Goal: Task Accomplishment & Management: Use online tool/utility

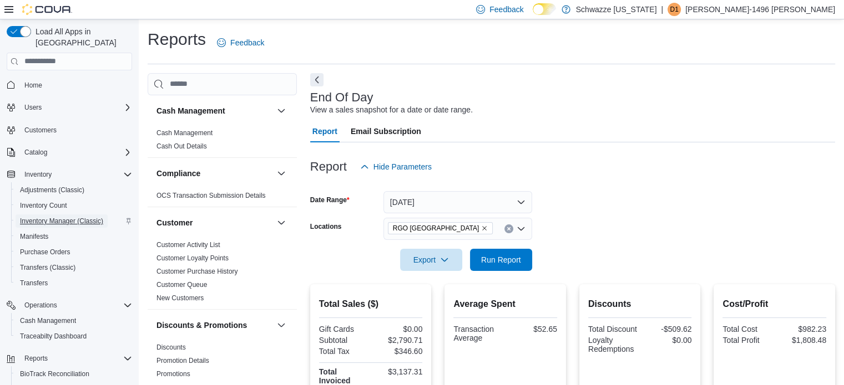
click at [60, 217] on span "Inventory Manager (Classic)" at bounding box center [61, 221] width 83 height 9
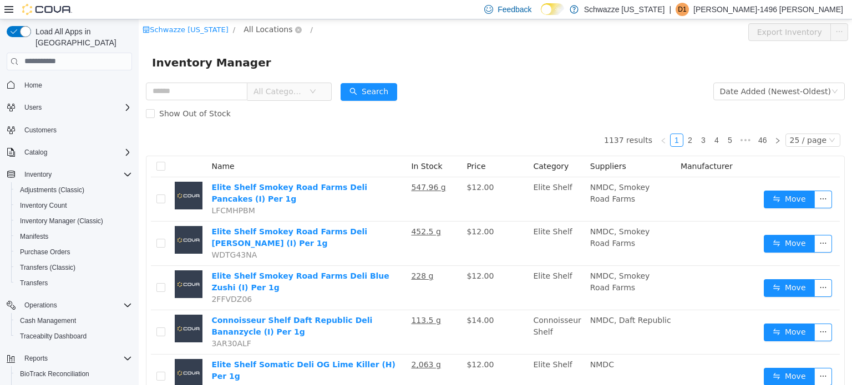
click at [271, 29] on span "All Locations" at bounding box center [267, 29] width 49 height 12
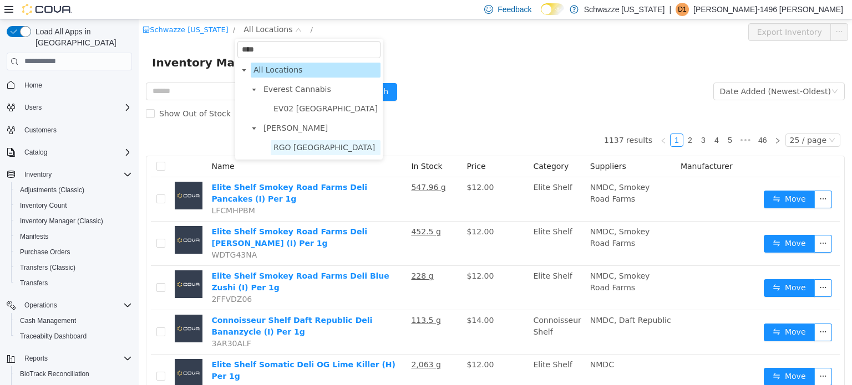
type input "****"
click at [307, 141] on span "RGO [GEOGRAPHIC_DATA]" at bounding box center [326, 147] width 110 height 15
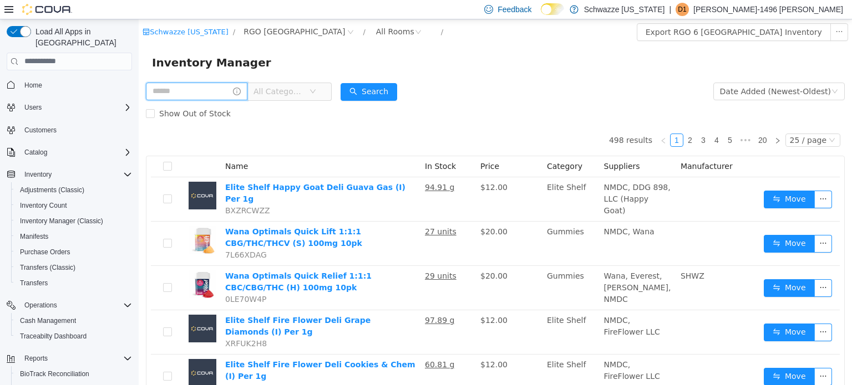
click at [215, 88] on input "text" at bounding box center [196, 91] width 101 height 18
type input "**********"
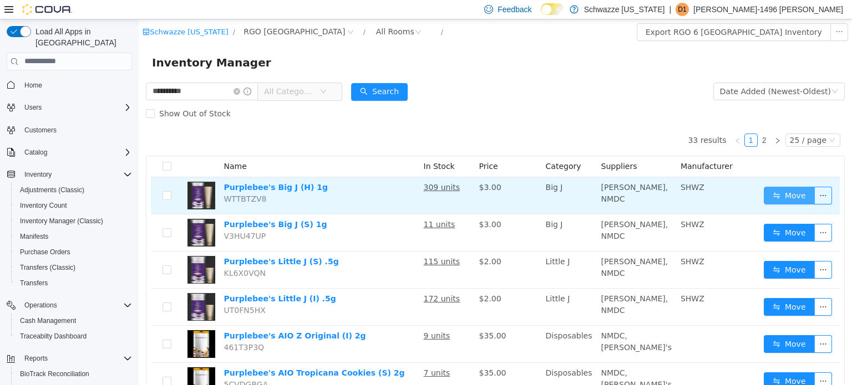
click at [784, 196] on button "Move" at bounding box center [789, 195] width 51 height 18
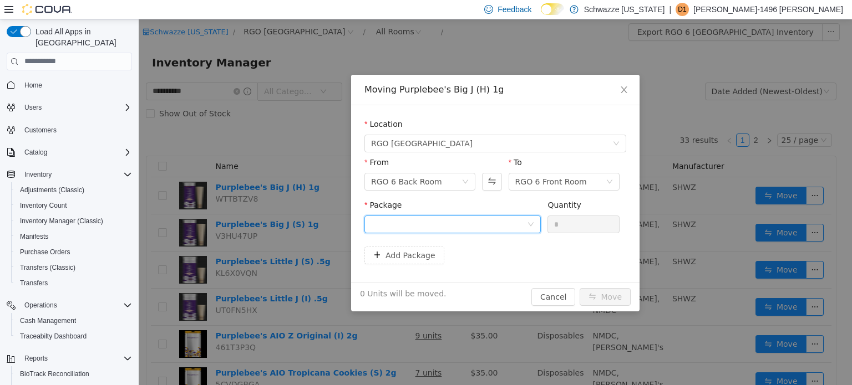
click at [460, 225] on div at bounding box center [449, 224] width 156 height 17
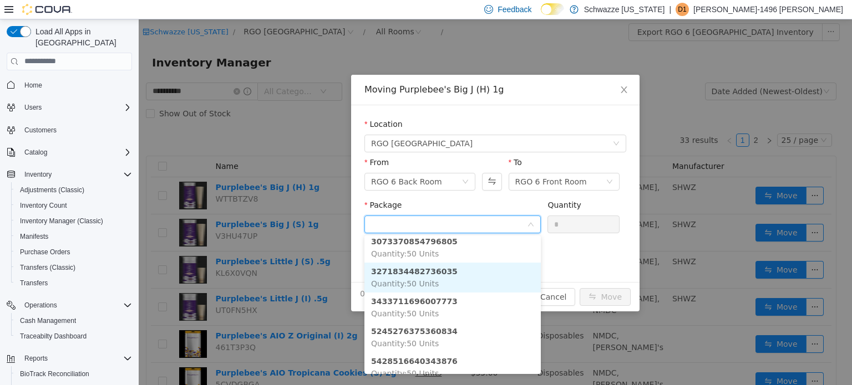
scroll to position [63, 0]
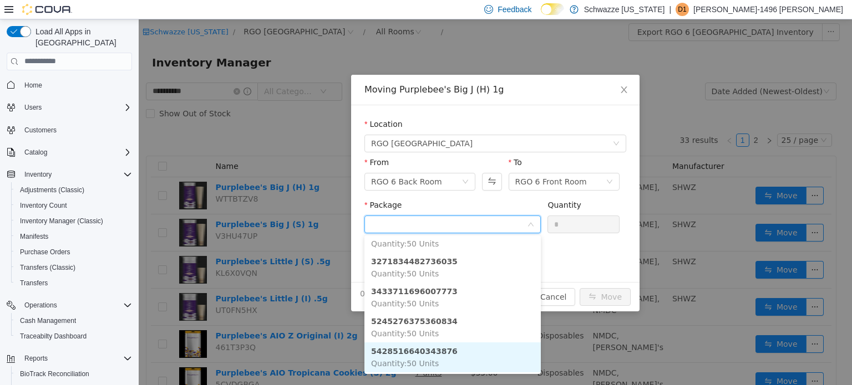
click at [475, 352] on li "5428516640343876 Quantity : 50 Units" at bounding box center [452, 357] width 176 height 30
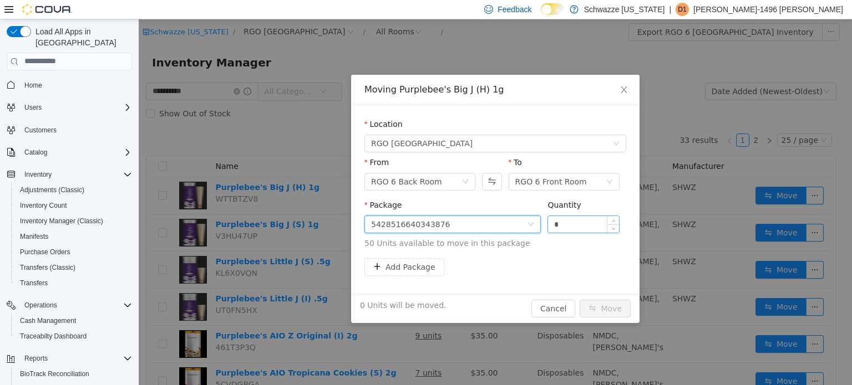
click at [550, 224] on input "*" at bounding box center [583, 224] width 71 height 17
type input "**"
click at [615, 305] on button "Move" at bounding box center [605, 308] width 51 height 18
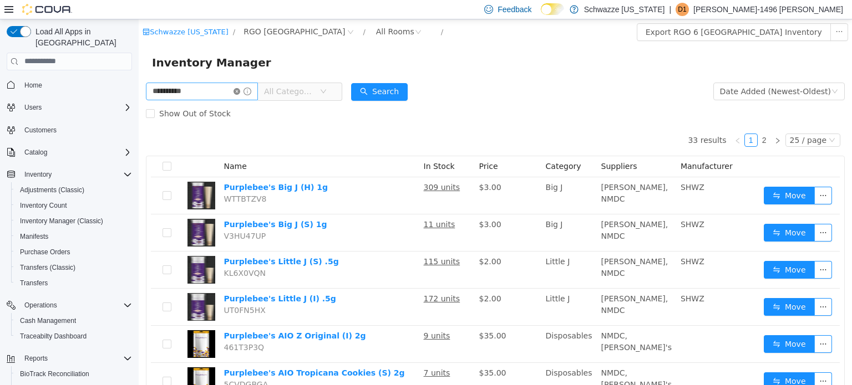
click at [240, 89] on icon "icon: close-circle" at bounding box center [236, 91] width 7 height 7
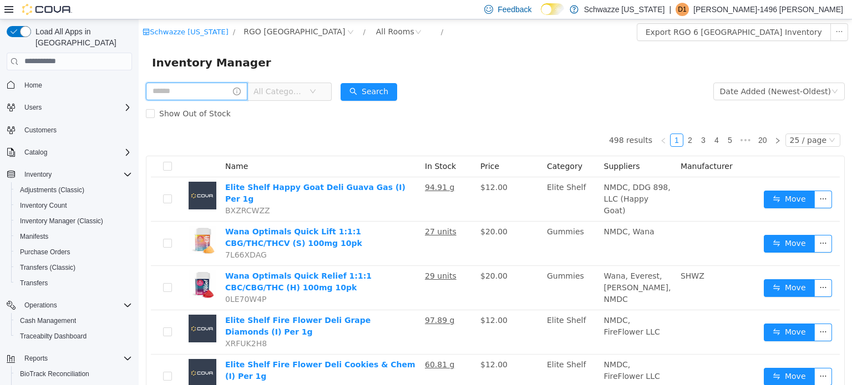
click at [223, 90] on input "text" at bounding box center [196, 91] width 101 height 18
type input "******"
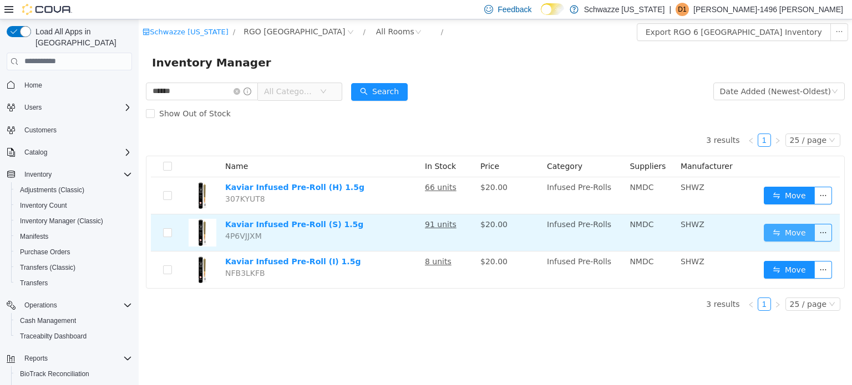
click at [793, 226] on button "Move" at bounding box center [789, 233] width 51 height 18
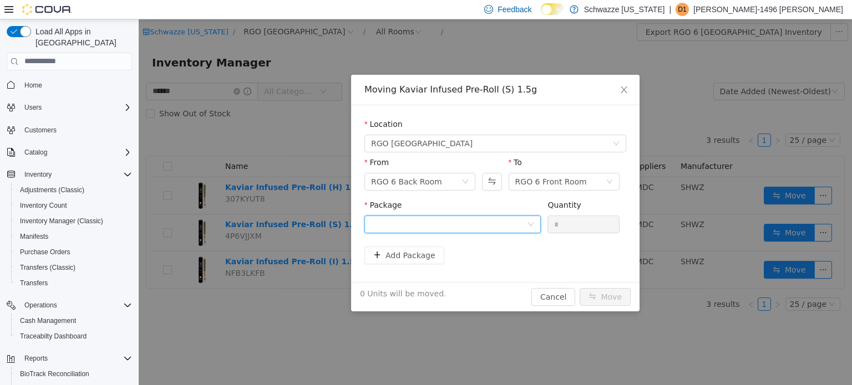
click at [515, 219] on div at bounding box center [449, 224] width 156 height 17
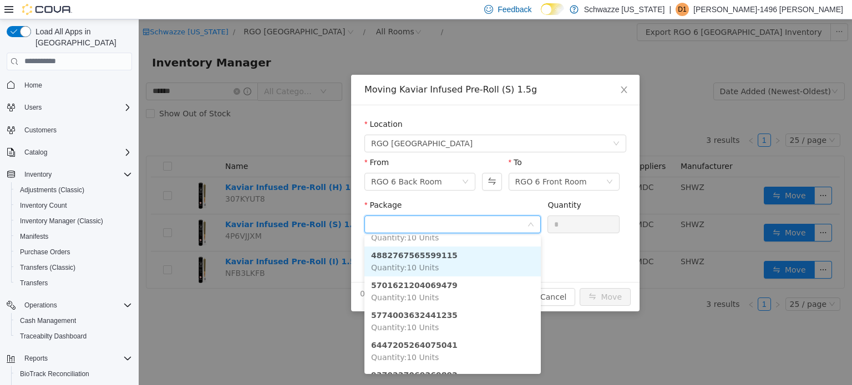
scroll to position [153, 0]
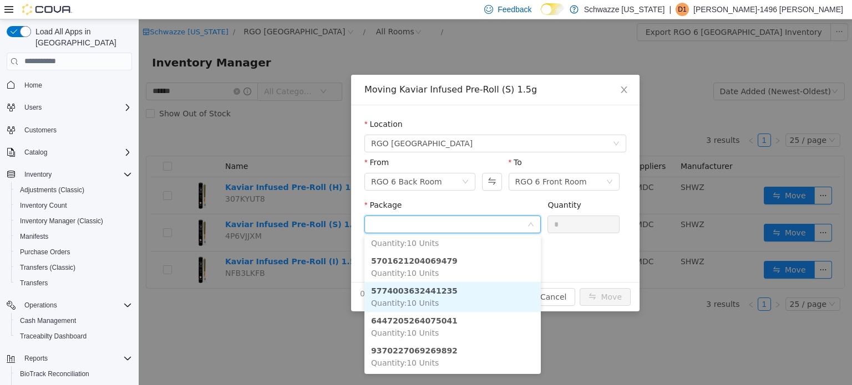
drag, startPoint x: 466, startPoint y: 287, endPoint x: 459, endPoint y: 290, distance: 7.7
click at [459, 290] on li "5774003632441235 Quantity : 10 Units" at bounding box center [452, 297] width 176 height 30
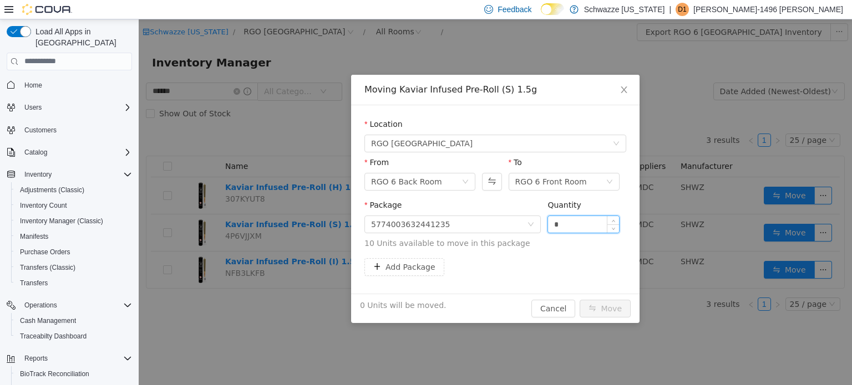
click at [550, 224] on input "*" at bounding box center [583, 224] width 71 height 17
type input "**"
click at [603, 294] on div "10 Units will be moved. Cancel Move" at bounding box center [495, 307] width 288 height 29
drag, startPoint x: 603, startPoint y: 294, endPoint x: 608, endPoint y: 306, distance: 12.7
click at [608, 306] on div "10 Units will be moved. Cancel Move" at bounding box center [495, 307] width 288 height 29
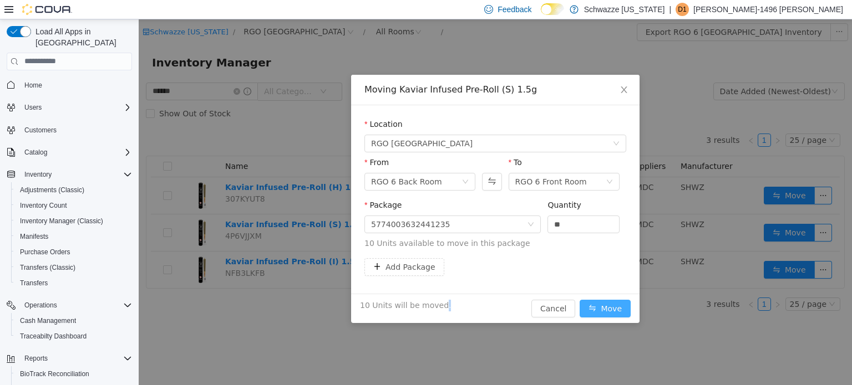
click at [608, 306] on button "Move" at bounding box center [605, 308] width 51 height 18
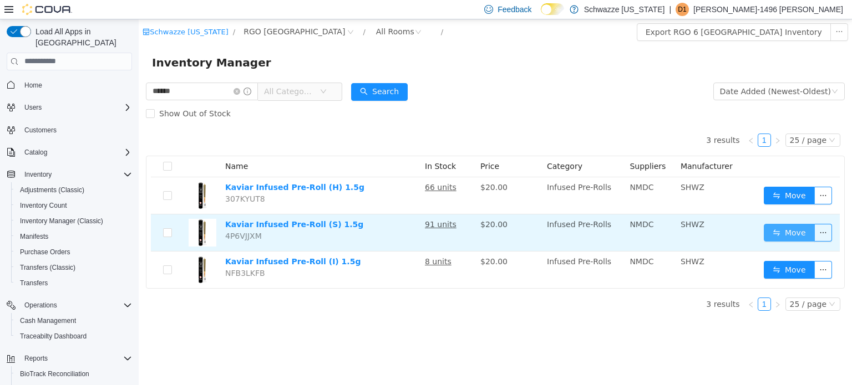
click at [806, 233] on button "Move" at bounding box center [789, 233] width 51 height 18
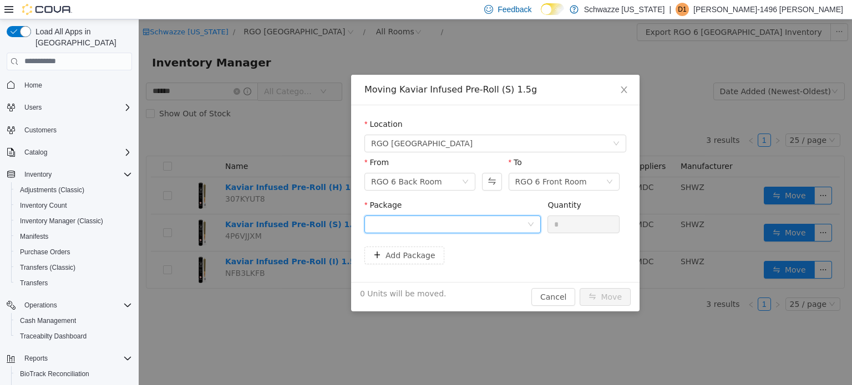
click at [449, 223] on div at bounding box center [449, 224] width 156 height 17
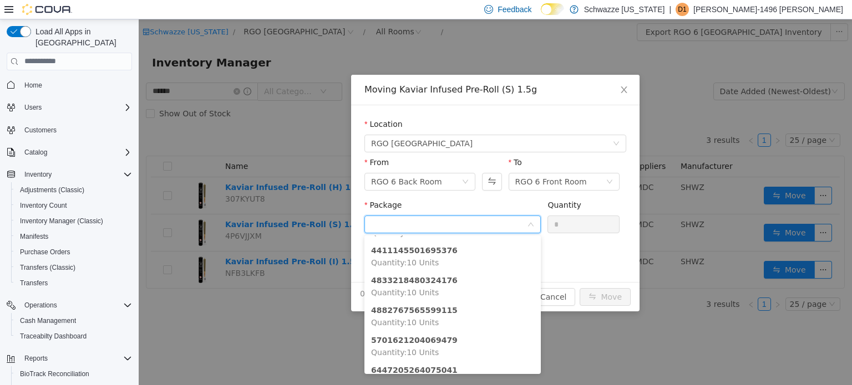
scroll to position [123, 0]
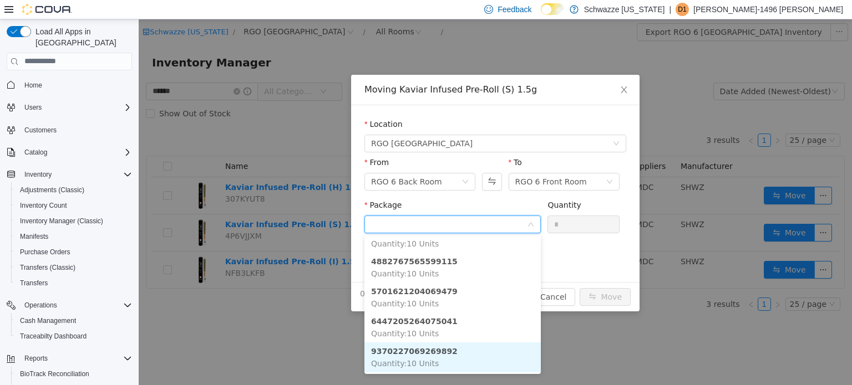
click at [432, 354] on strong "9370227069269892" at bounding box center [414, 351] width 87 height 9
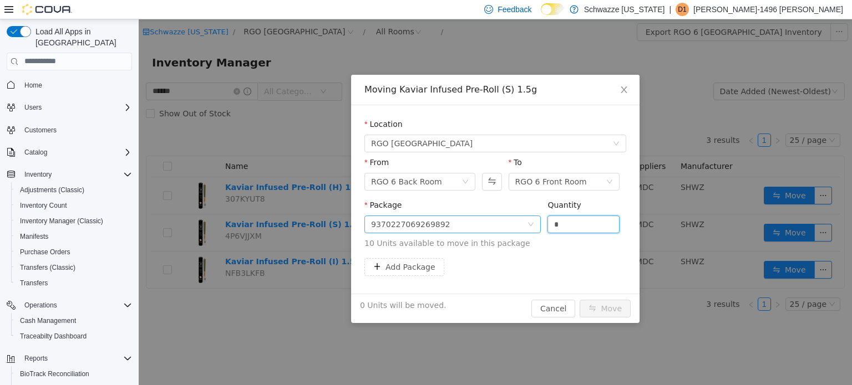
drag, startPoint x: 600, startPoint y: 222, endPoint x: 537, endPoint y: 223, distance: 62.7
click at [537, 223] on span "Package 9370227069269892 Quantity * 10 Units available to move in this package" at bounding box center [495, 224] width 262 height 49
type input "**"
click at [600, 304] on button "Move" at bounding box center [605, 308] width 51 height 18
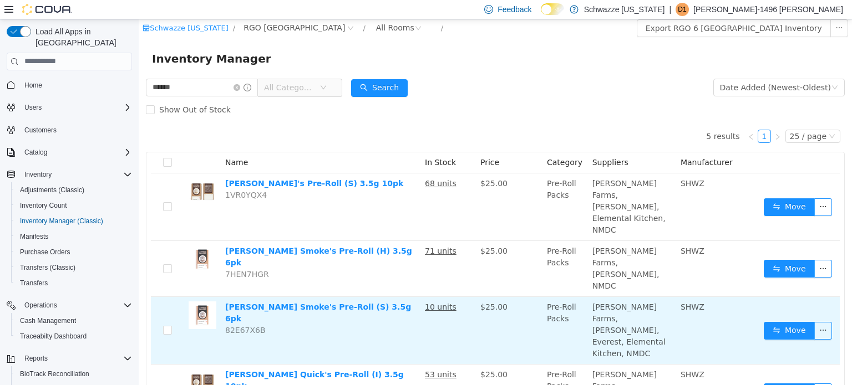
scroll to position [11, 0]
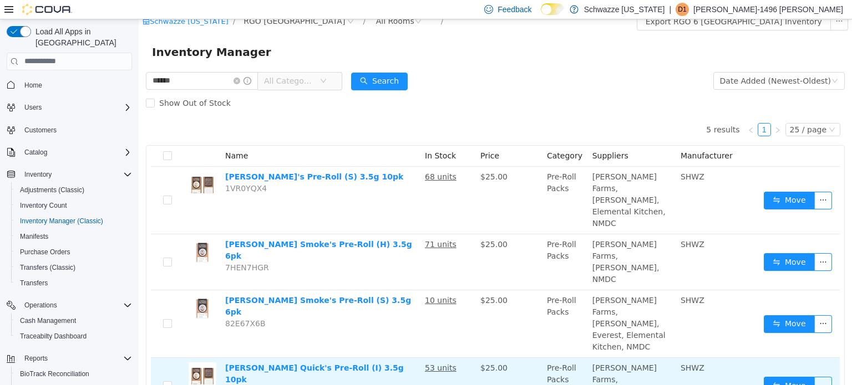
click at [344, 358] on td "Lowell Quick's Pre-Roll (I) 3.5g 10pk NZW6Z8BG" at bounding box center [321, 386] width 200 height 56
drag, startPoint x: 774, startPoint y: 322, endPoint x: 785, endPoint y: 321, distance: 10.6
click at [785, 377] on button "Move" at bounding box center [789, 386] width 51 height 18
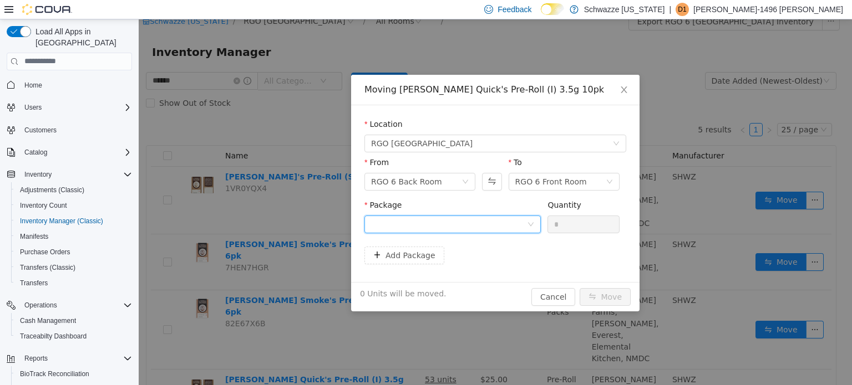
click at [522, 221] on div at bounding box center [449, 224] width 156 height 17
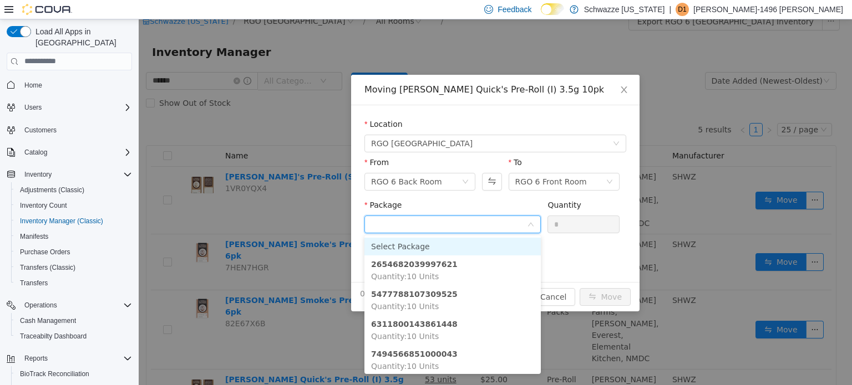
scroll to position [3, 0]
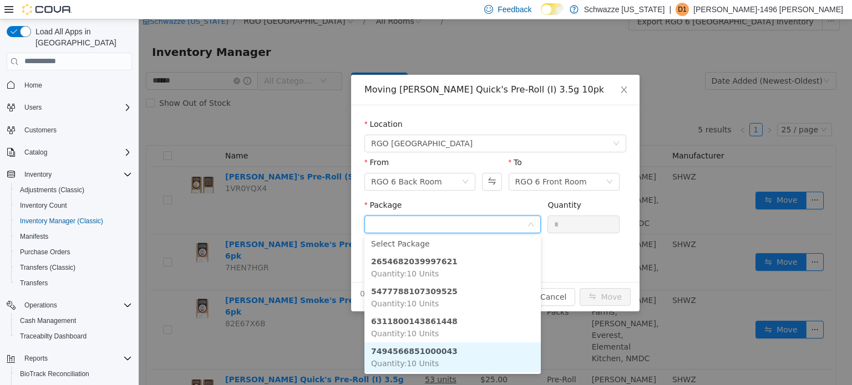
click at [425, 354] on strong "7494566851000043" at bounding box center [414, 351] width 87 height 9
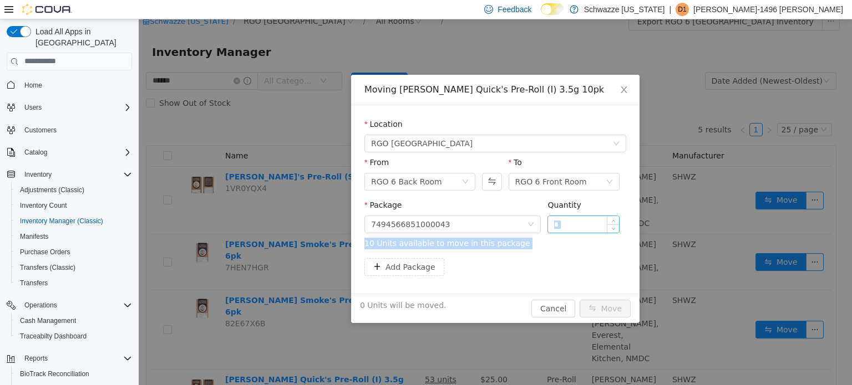
drag, startPoint x: 521, startPoint y: 281, endPoint x: 560, endPoint y: 223, distance: 69.7
click at [560, 223] on div "Location RGO 6 Northeast Heights From RGO 6 Back Room To RGO 6 Front Room Packa…" at bounding box center [495, 199] width 288 height 189
click at [560, 223] on input "*" at bounding box center [583, 224] width 71 height 17
type input "**"
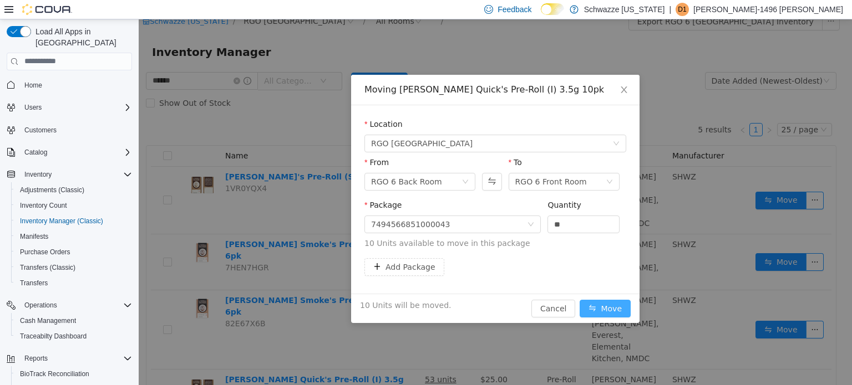
click at [608, 302] on button "Move" at bounding box center [605, 308] width 51 height 18
